Goal: Task Accomplishment & Management: Manage account settings

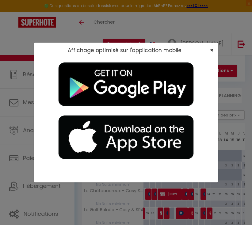
click at [211, 49] on span "×" at bounding box center [211, 50] width 3 height 8
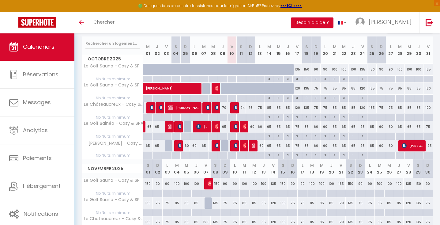
scroll to position [77, 0]
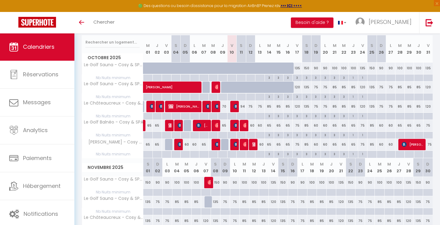
click at [251, 86] on div "120" at bounding box center [297, 86] width 9 height 11
type input "120"
type input "Ven 17 Octobre 2025"
type input "Sam 18 Octobre 2025"
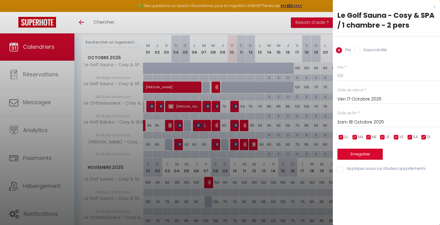
click at [251, 48] on label "Disponibilité" at bounding box center [373, 50] width 26 height 7
click at [251, 48] on input "Disponibilité" at bounding box center [357, 50] width 6 height 6
radio input "true"
radio input "false"
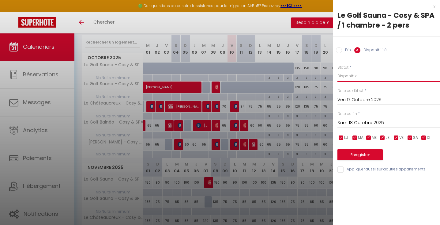
select select "0"
click at [251, 121] on input "Sam 18 Octobre 2025" at bounding box center [388, 123] width 103 height 8
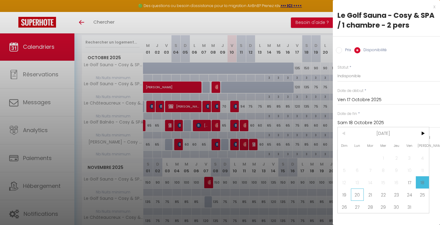
click at [251, 193] on span "20" at bounding box center [357, 194] width 13 height 12
type input "Lun 20 Octobre 2025"
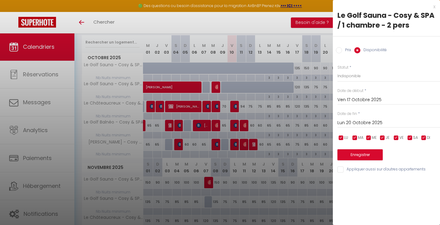
click at [251, 154] on button "Enregistrer" at bounding box center [359, 154] width 45 height 11
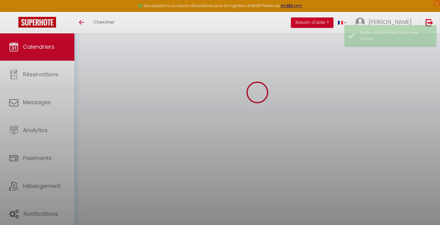
scroll to position [33, 0]
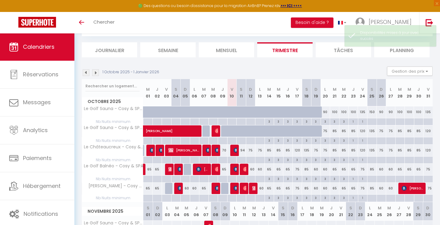
click at [244, 150] on div "94" at bounding box center [241, 150] width 9 height 11
type input "94"
select select "1"
type input "Sam 11 Octobre 2025"
type input "Dim 12 Octobre 2025"
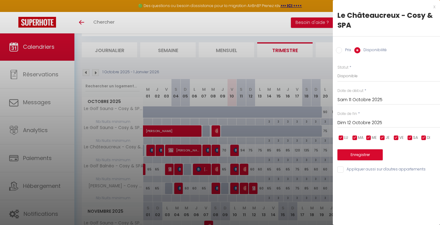
click at [251, 49] on input "Prix" at bounding box center [339, 50] width 6 height 6
radio input "true"
